Goal: Obtain resource: Download file/media

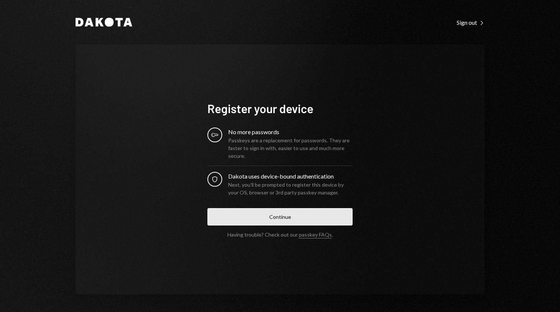
click at [298, 214] on button "Continue" at bounding box center [279, 216] width 145 height 17
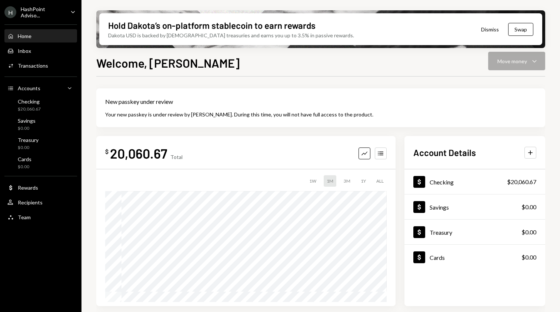
click at [42, 14] on div "HashPoint Adviso..." at bounding box center [43, 12] width 44 height 13
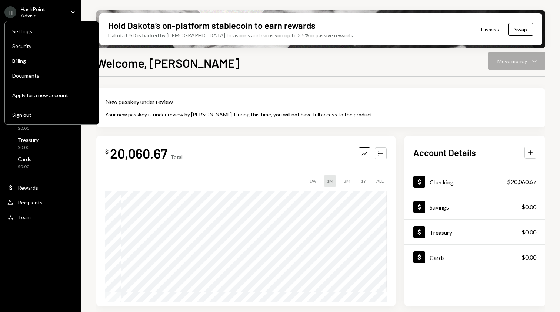
click at [42, 14] on div "HashPoint Adviso..." at bounding box center [43, 12] width 44 height 13
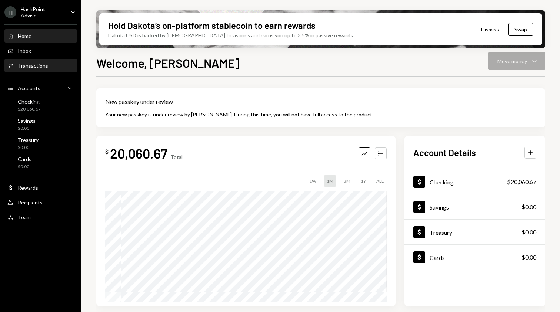
click at [57, 63] on div "Activities Transactions" at bounding box center [40, 66] width 67 height 7
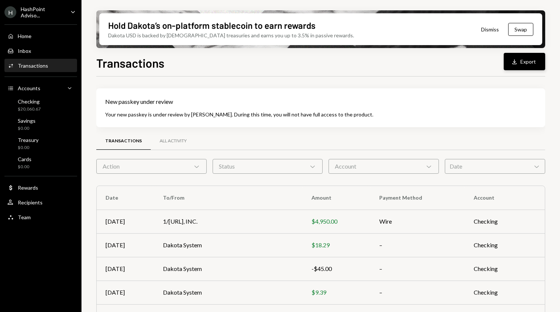
click at [522, 59] on button "Download Export" at bounding box center [523, 61] width 41 height 17
click at [40, 106] on div "$20,060.67" at bounding box center [29, 109] width 23 height 6
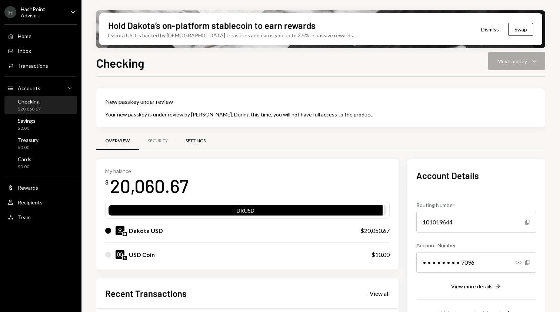
click at [189, 142] on div "Settings" at bounding box center [195, 141] width 20 height 6
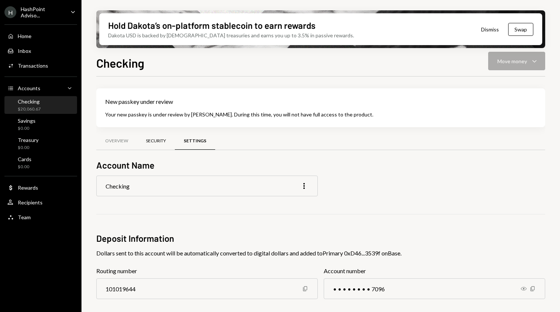
click at [157, 140] on div "Security" at bounding box center [156, 141] width 20 height 6
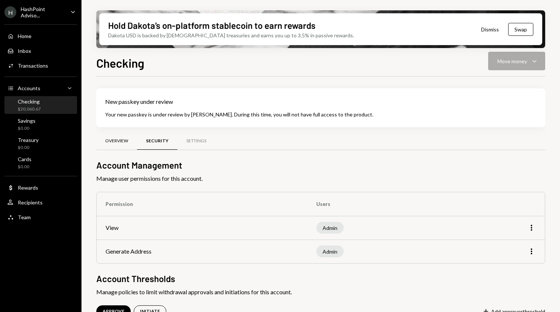
click at [125, 140] on div "Overview" at bounding box center [116, 141] width 23 height 6
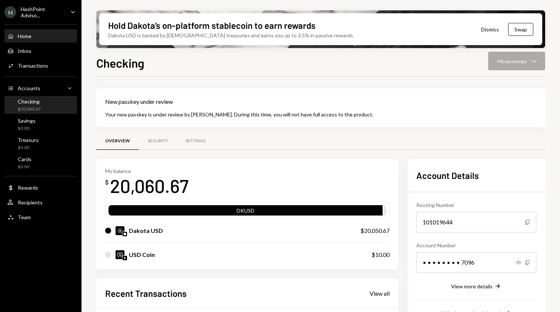
click at [40, 41] on div "Home Home" at bounding box center [40, 36] width 67 height 13
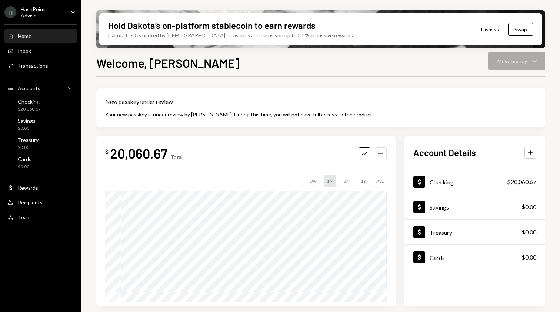
click at [380, 156] on icon "Accounts" at bounding box center [380, 153] width 7 height 7
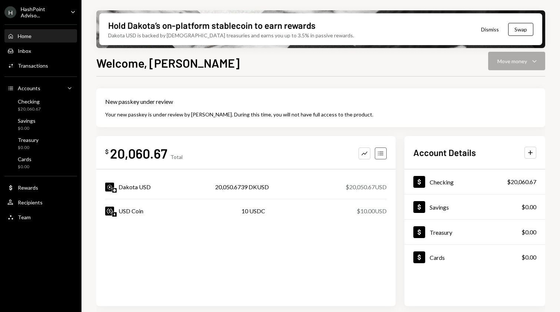
click at [380, 156] on icon "Accounts" at bounding box center [380, 153] width 7 height 7
click at [368, 157] on button "Graph" at bounding box center [364, 154] width 12 height 12
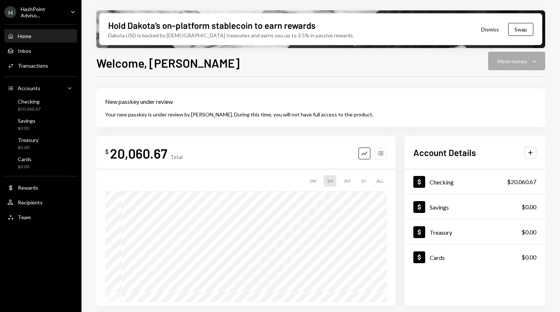
click at [378, 151] on icon "Accounts" at bounding box center [380, 153] width 7 height 7
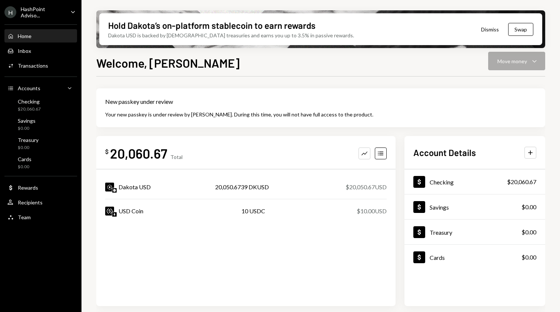
click at [370, 152] on div "Graph Accounts" at bounding box center [372, 154] width 28 height 12
click at [364, 155] on icon "Graph" at bounding box center [364, 153] width 7 height 7
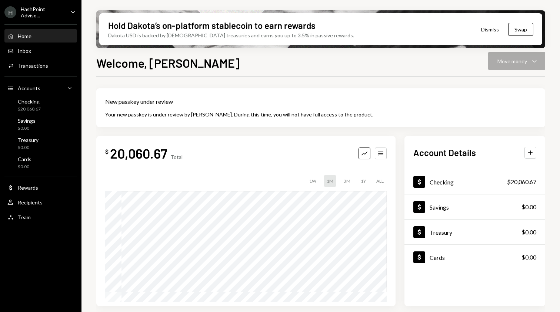
click at [61, 15] on div "H HashPoint Adviso..." at bounding box center [34, 12] width 60 height 13
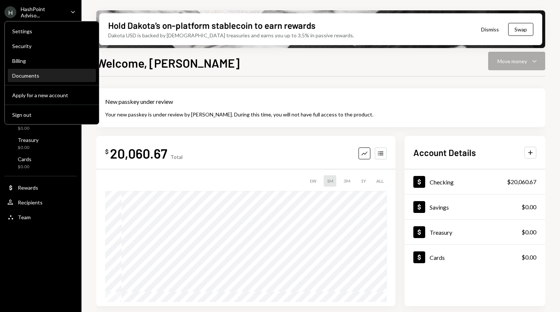
click at [43, 71] on div "Documents" at bounding box center [51, 76] width 79 height 13
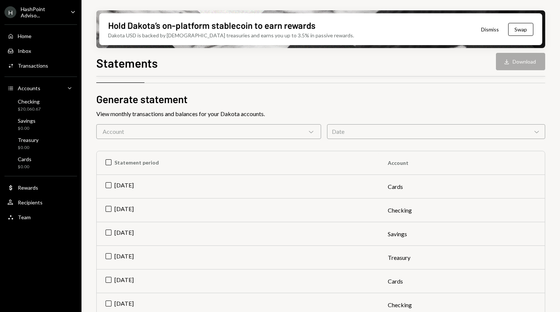
scroll to position [64, 0]
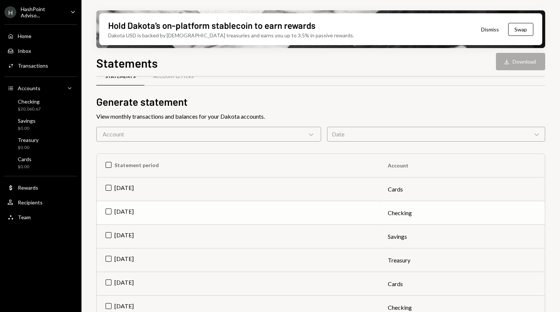
click at [106, 213] on td "Jul 2025" at bounding box center [238, 213] width 282 height 24
click at [501, 64] on button "Download Download" at bounding box center [520, 61] width 49 height 17
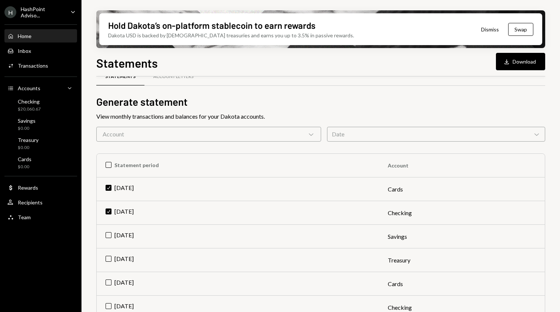
click at [36, 34] on div "Home Home" at bounding box center [40, 36] width 67 height 7
